Goal: Transaction & Acquisition: Purchase product/service

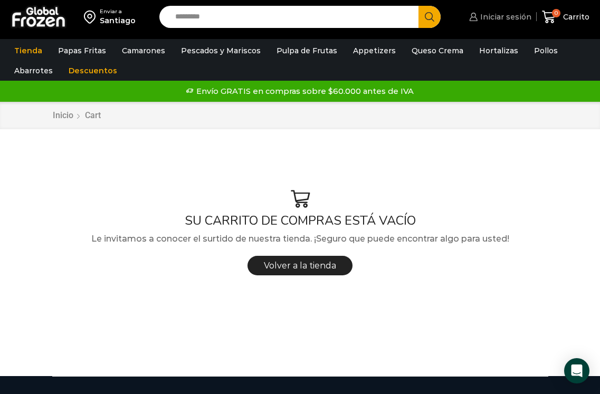
click at [495, 13] on span "Iniciar sesión" at bounding box center [504, 17] width 54 height 11
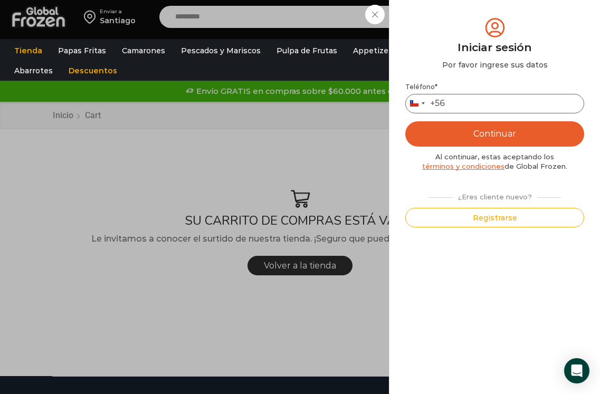
click at [481, 97] on input "Teléfono *" at bounding box center [494, 104] width 179 height 20
type input "*********"
click at [405, 121] on button "Continuar" at bounding box center [494, 133] width 179 height 25
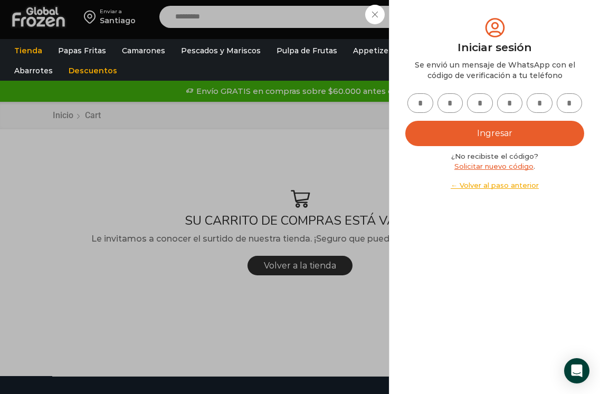
click at [427, 101] on input "text" at bounding box center [420, 103] width 26 height 20
type input "*"
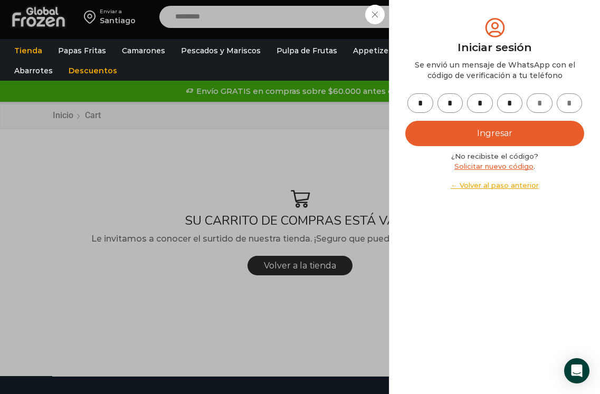
type input "*"
click at [495, 138] on button "Ingresar" at bounding box center [494, 133] width 179 height 25
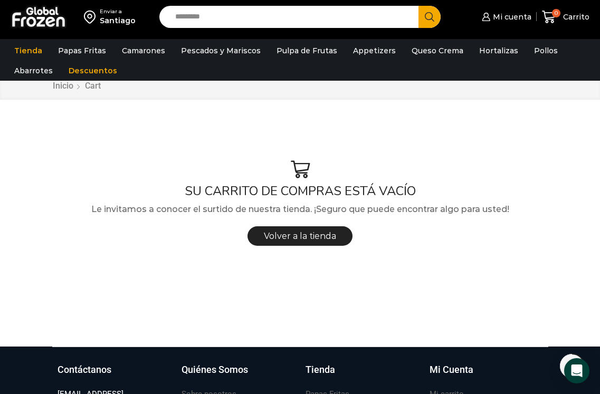
scroll to position [53, 0]
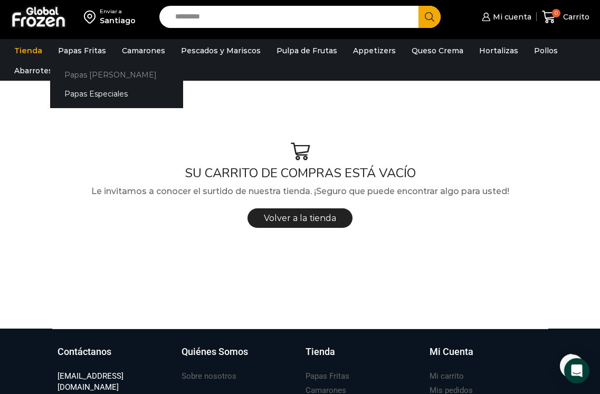
click at [88, 74] on link "Papas [PERSON_NAME]" at bounding box center [116, 75] width 133 height 20
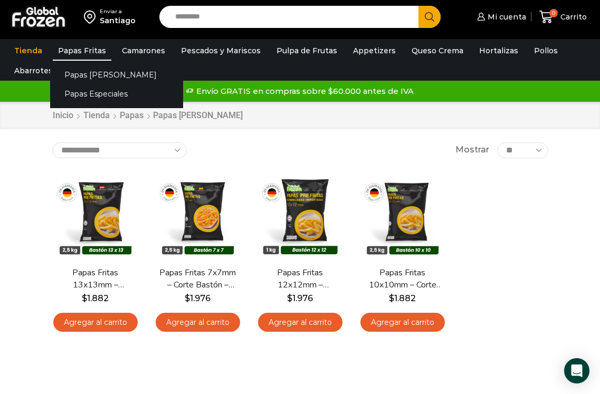
click at [82, 46] on link "Papas Fritas" at bounding box center [82, 51] width 59 height 20
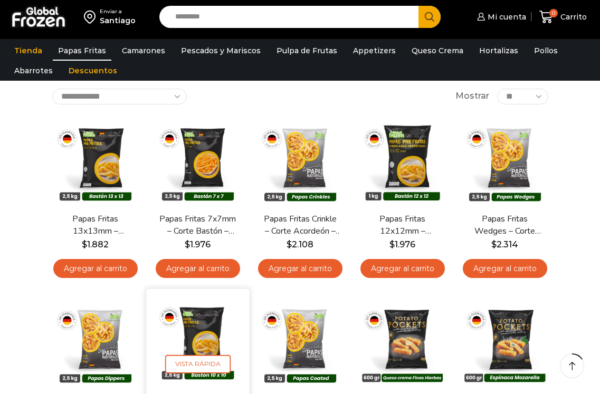
scroll to position [105, 0]
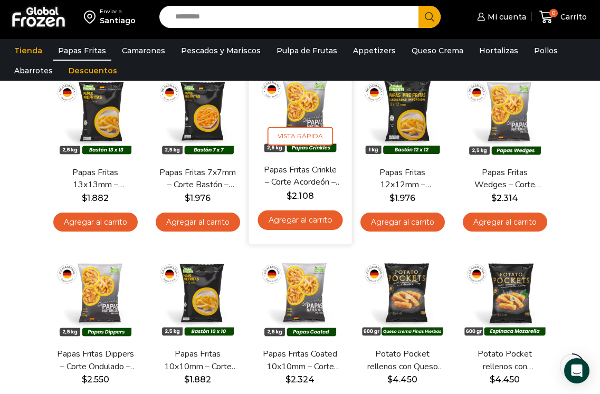
click at [307, 220] on link "Agregar al carrito" at bounding box center [299, 220] width 85 height 20
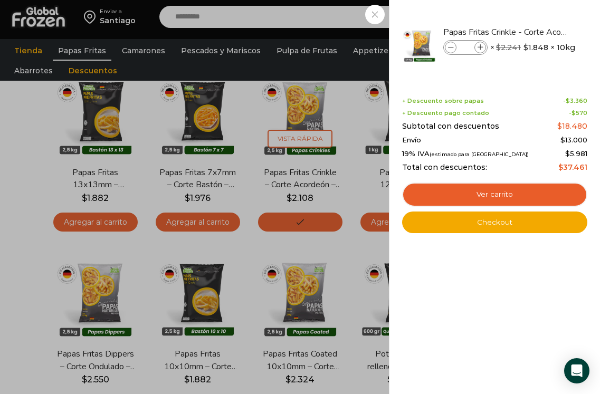
click at [506, 220] on link "Checkout" at bounding box center [494, 223] width 185 height 22
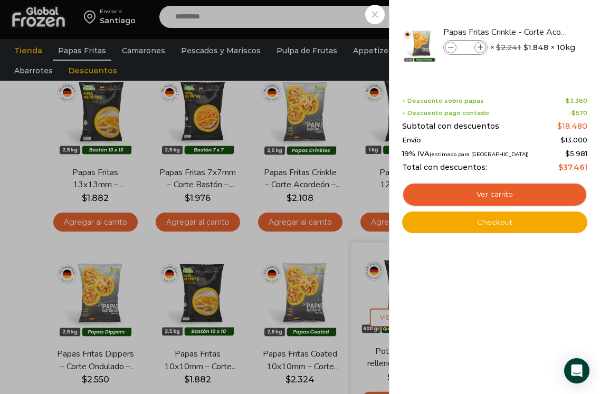
drag, startPoint x: 310, startPoint y: 302, endPoint x: 363, endPoint y: 293, distance: 54.5
click at [536, 30] on div "1 Carrito 1 1 Shopping Cart *" at bounding box center [562, 17] width 53 height 25
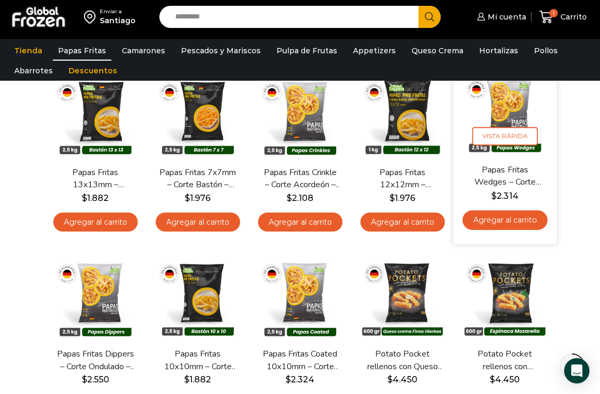
click at [493, 222] on link "Agregar al carrito" at bounding box center [504, 220] width 85 height 20
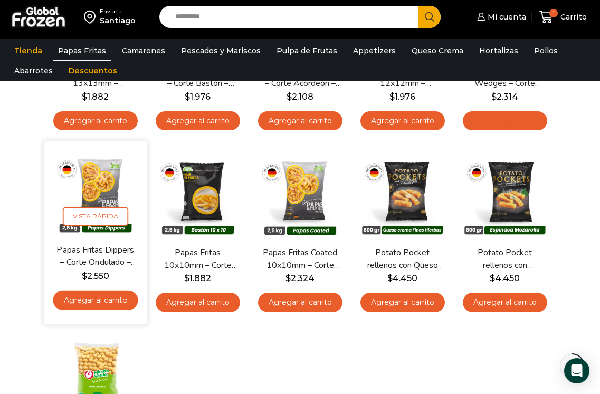
scroll to position [211, 0]
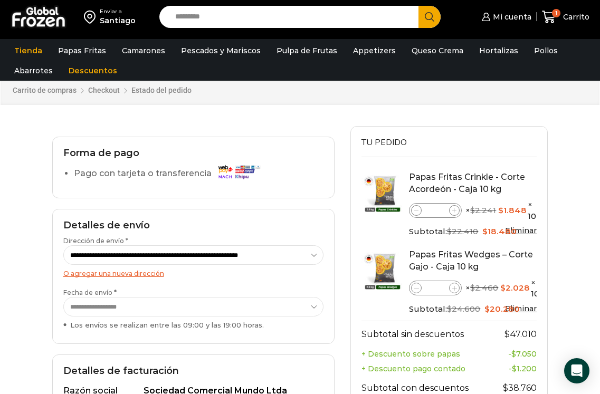
scroll to position [53, 0]
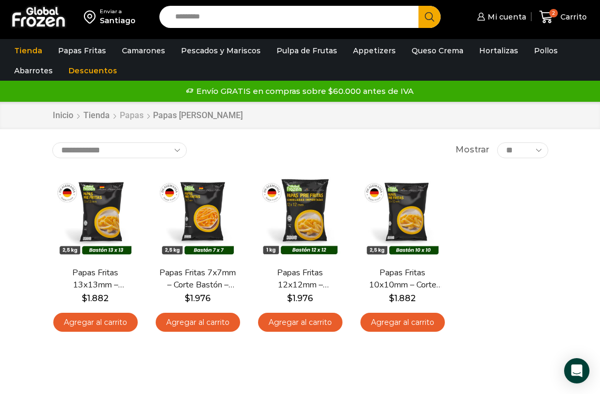
click at [124, 119] on link "Papas" at bounding box center [131, 116] width 25 height 12
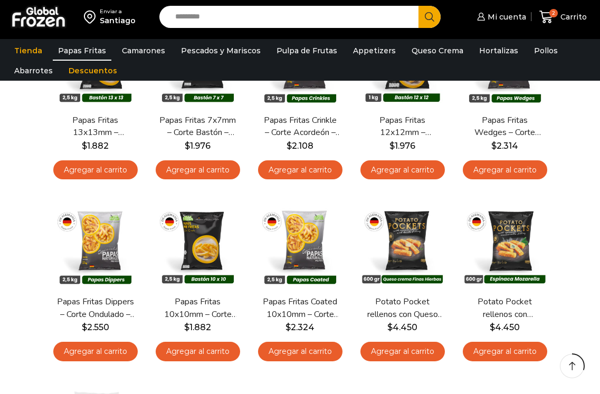
scroll to position [211, 0]
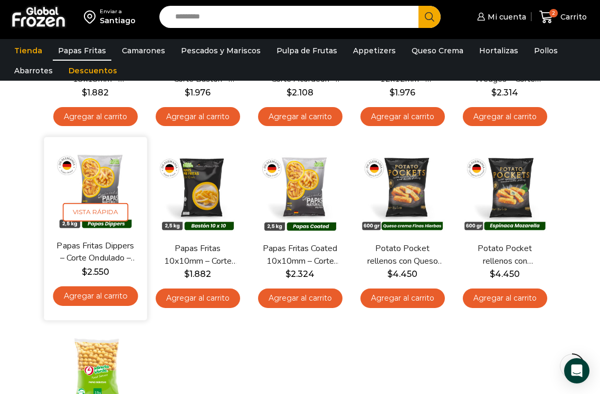
click at [109, 297] on link "Agregar al carrito" at bounding box center [95, 296] width 85 height 20
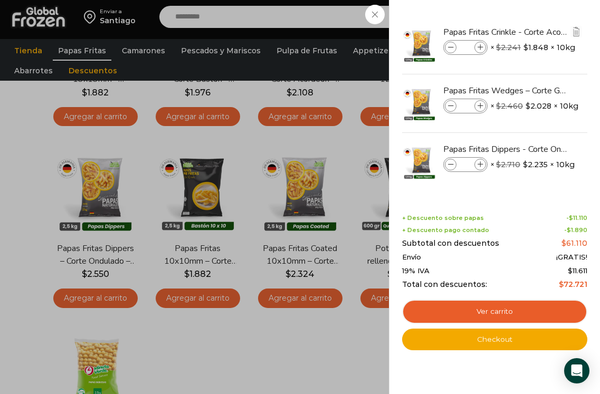
click at [482, 50] on icon at bounding box center [480, 48] width 6 height 6
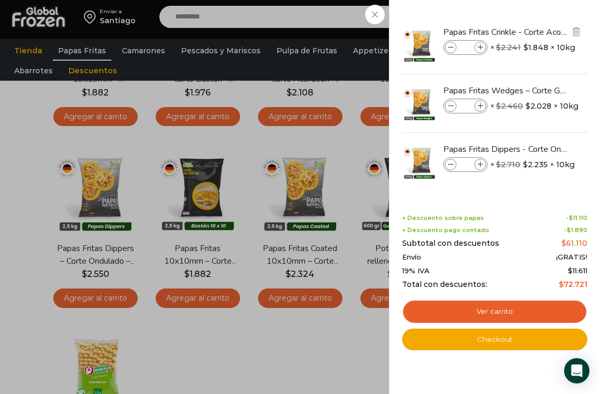
click at [482, 50] on icon at bounding box center [480, 48] width 6 height 6
type input "*"
click at [479, 164] on icon at bounding box center [480, 165] width 6 height 6
click at [479, 163] on icon at bounding box center [480, 165] width 6 height 6
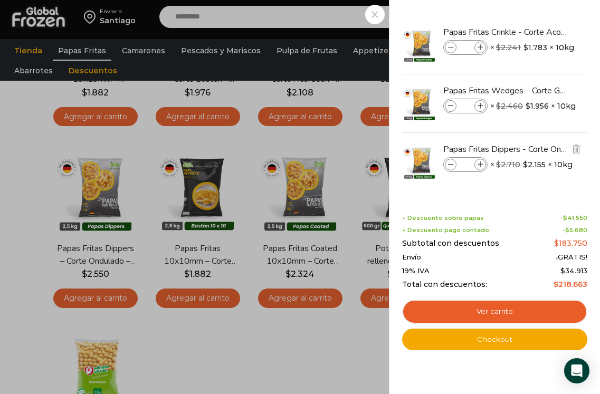
click at [479, 163] on icon at bounding box center [480, 165] width 6 height 6
type input "*"
click at [483, 107] on icon at bounding box center [480, 106] width 6 height 6
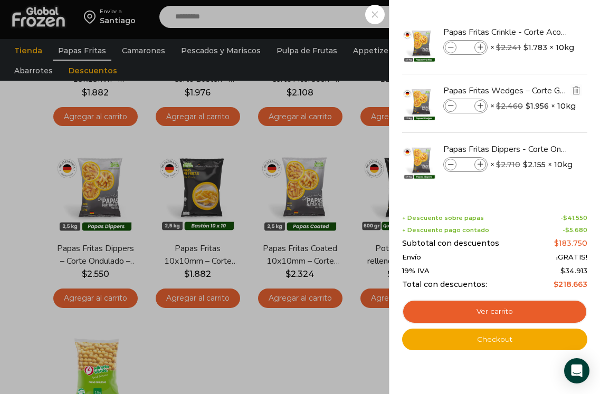
type input "*"
click at [484, 167] on span at bounding box center [480, 165] width 12 height 12
type input "*"
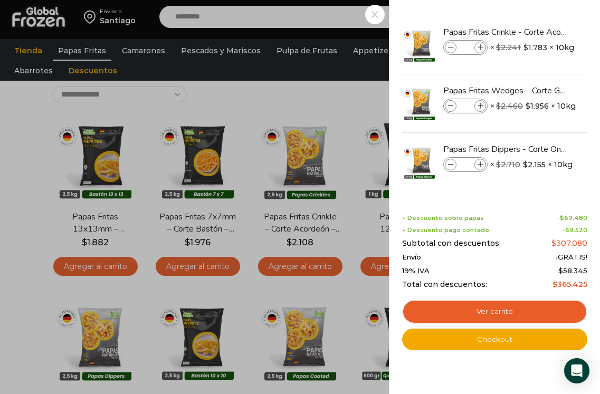
scroll to position [0, 0]
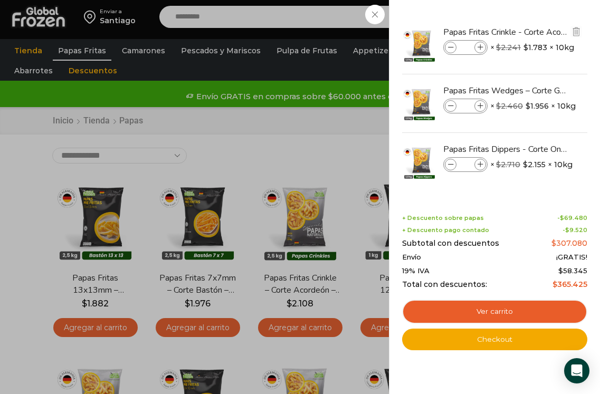
click at [448, 48] on icon at bounding box center [451, 48] width 6 height 6
type input "*"
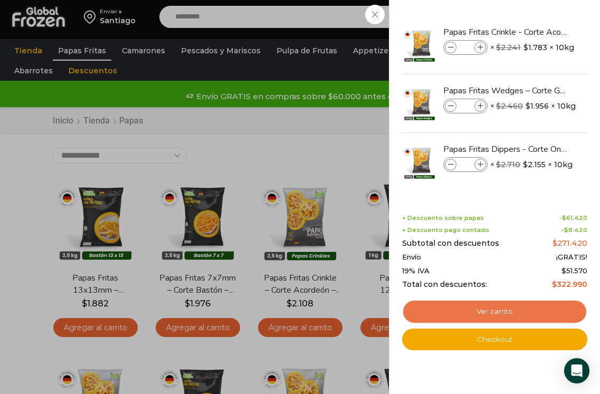
click at [458, 311] on link "Ver carrito" at bounding box center [494, 312] width 185 height 24
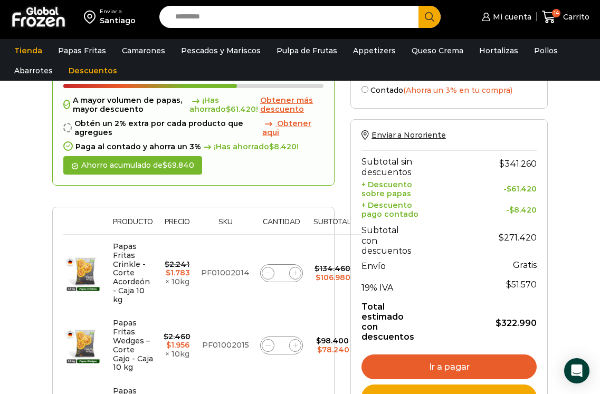
scroll to position [105, 0]
